Goal: Task Accomplishment & Management: Use online tool/utility

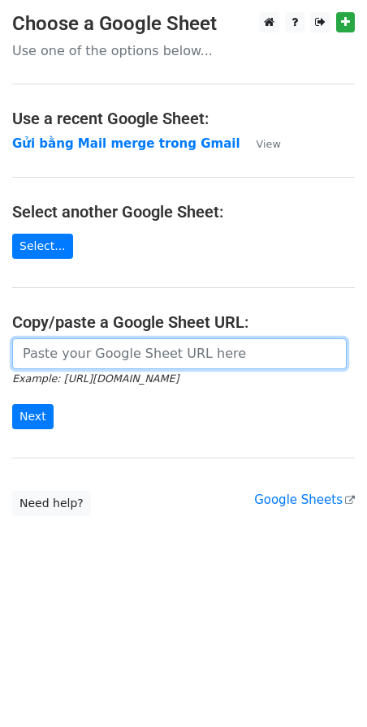
drag, startPoint x: 102, startPoint y: 363, endPoint x: 103, endPoint y: 349, distance: 13.8
click at [102, 363] on input "url" at bounding box center [179, 354] width 334 height 31
paste input "https://docs.google.com/spreadsheets/d/1cjVd6gRPH9KNXuA38ONzmLVpR97er3TsyXYcOIG…"
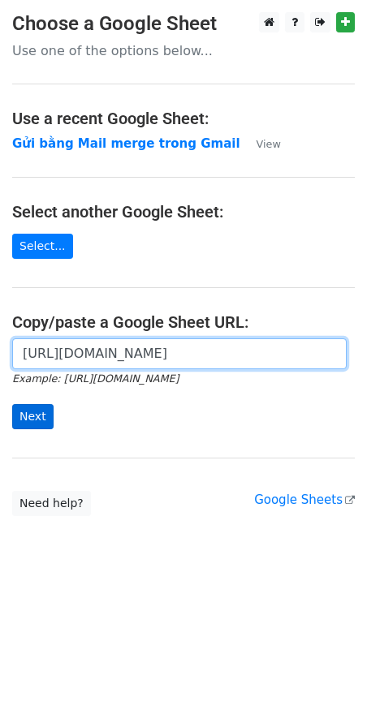
type input "https://docs.google.com/spreadsheets/d/1cjVd6gRPH9KNXuA38ONzmLVpR97er3TsyXYcOIG…"
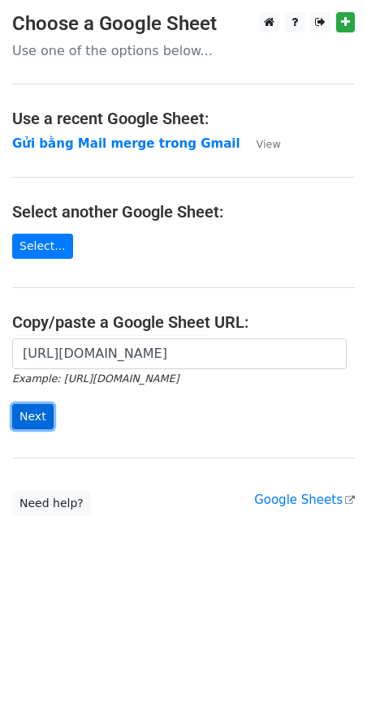
click at [33, 415] on input "Next" at bounding box center [32, 416] width 41 height 25
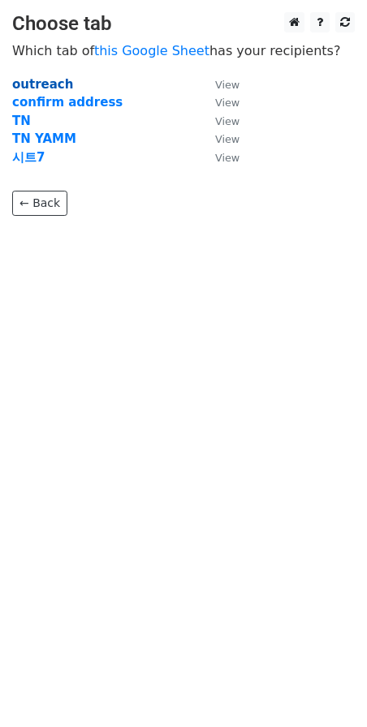
click at [45, 83] on strong "outreach" at bounding box center [42, 84] width 61 height 15
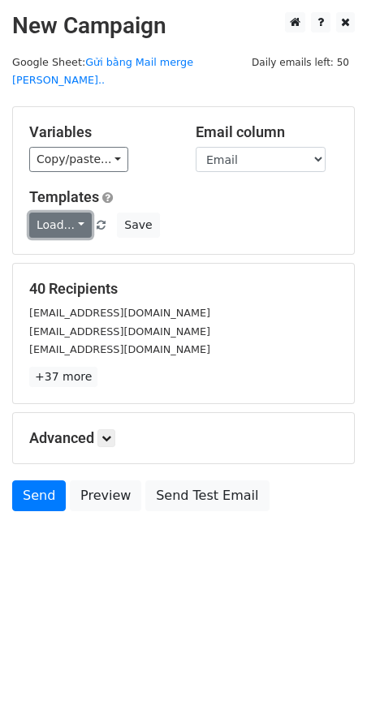
click at [80, 213] on link "Load..." at bounding box center [60, 225] width 63 height 25
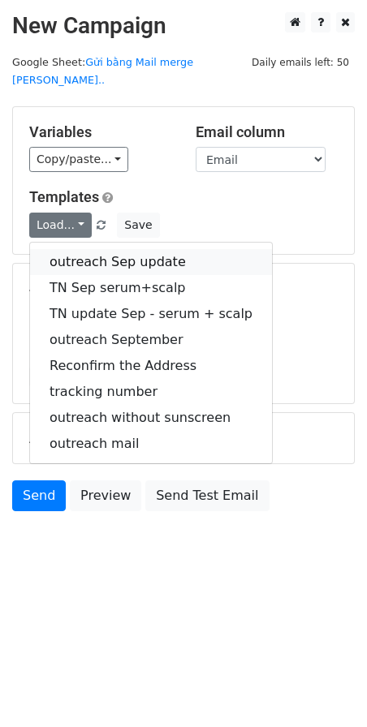
click at [118, 249] on link "outreach Sep update" at bounding box center [151, 262] width 242 height 26
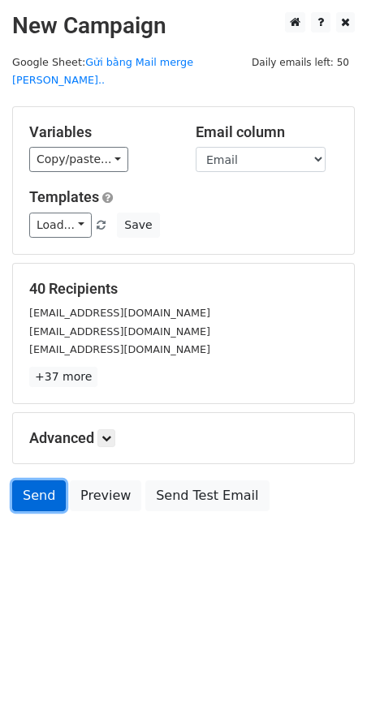
click at [28, 481] on link "Send" at bounding box center [39, 496] width 54 height 31
